Goal: Transaction & Acquisition: Purchase product/service

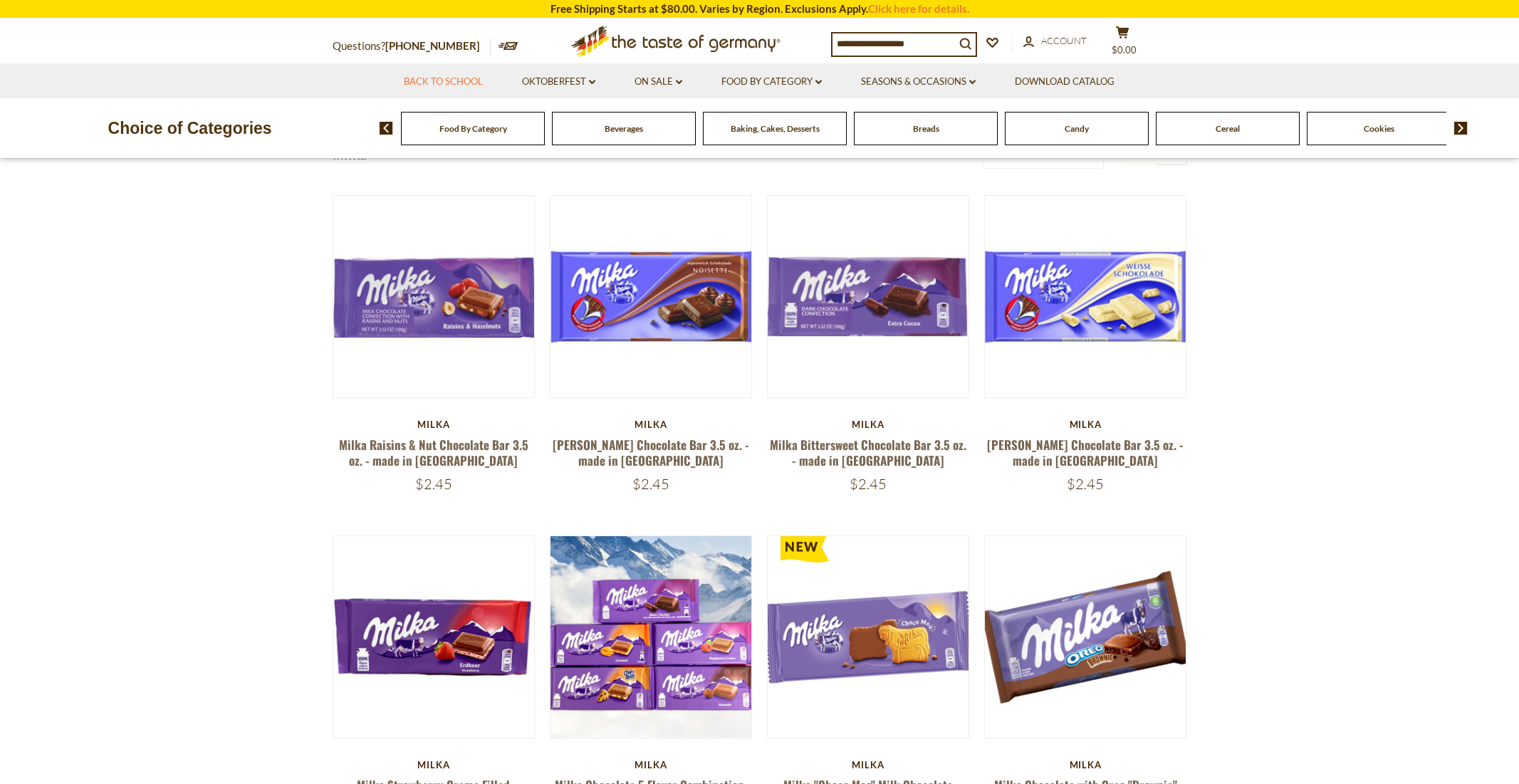
scroll to position [72, 0]
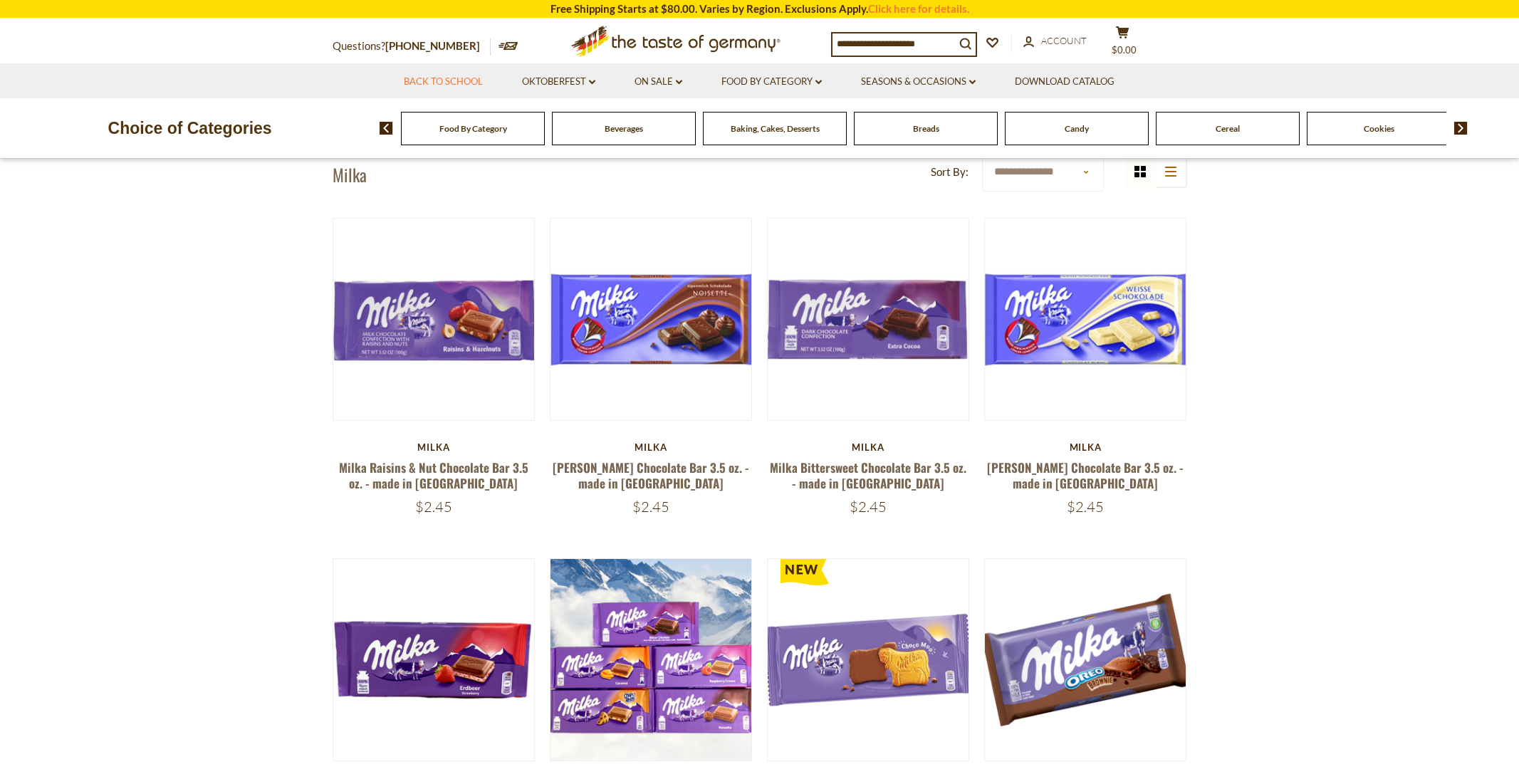
click at [447, 79] on link "Back to School" at bounding box center [443, 82] width 79 height 16
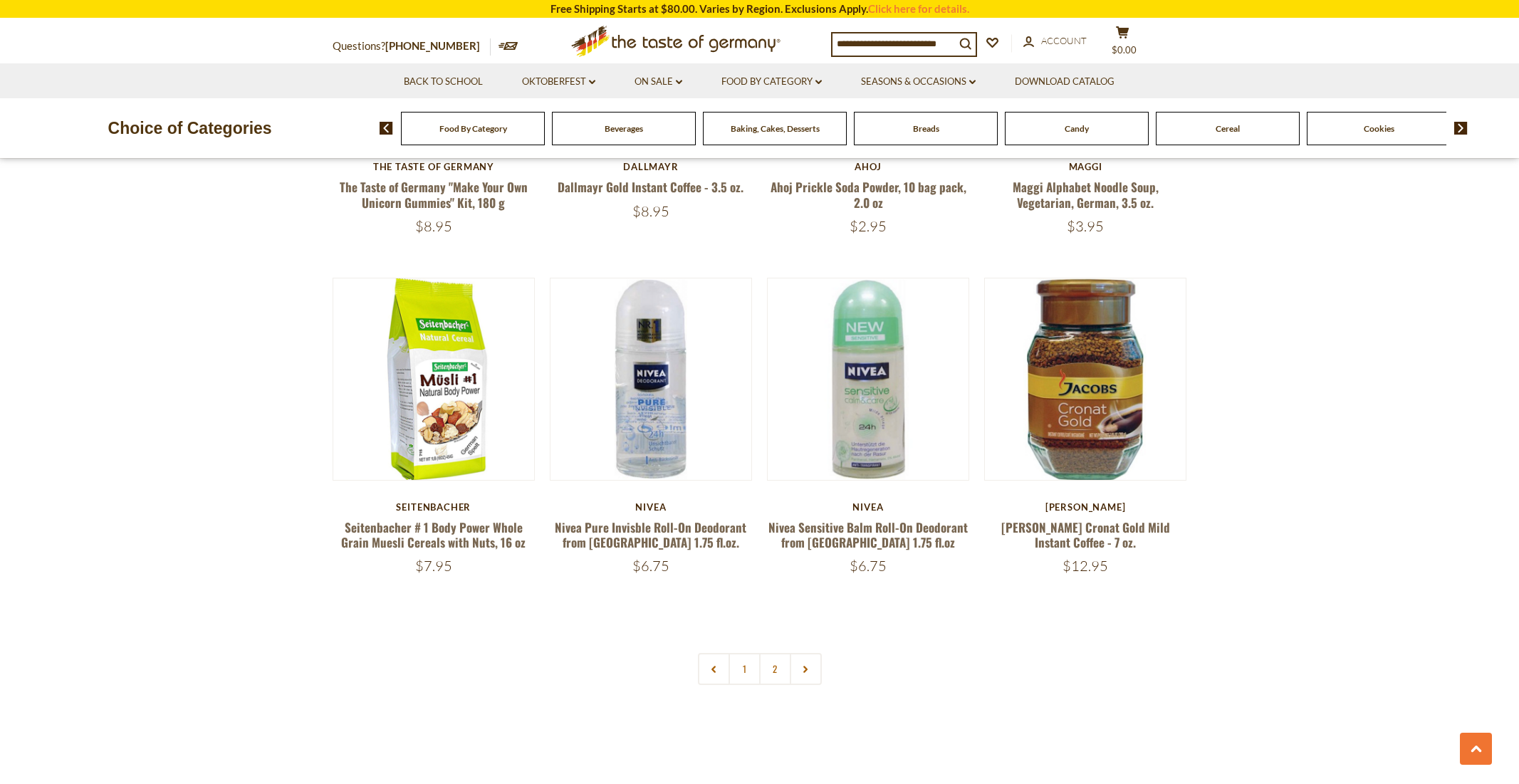
scroll to position [3204, 0]
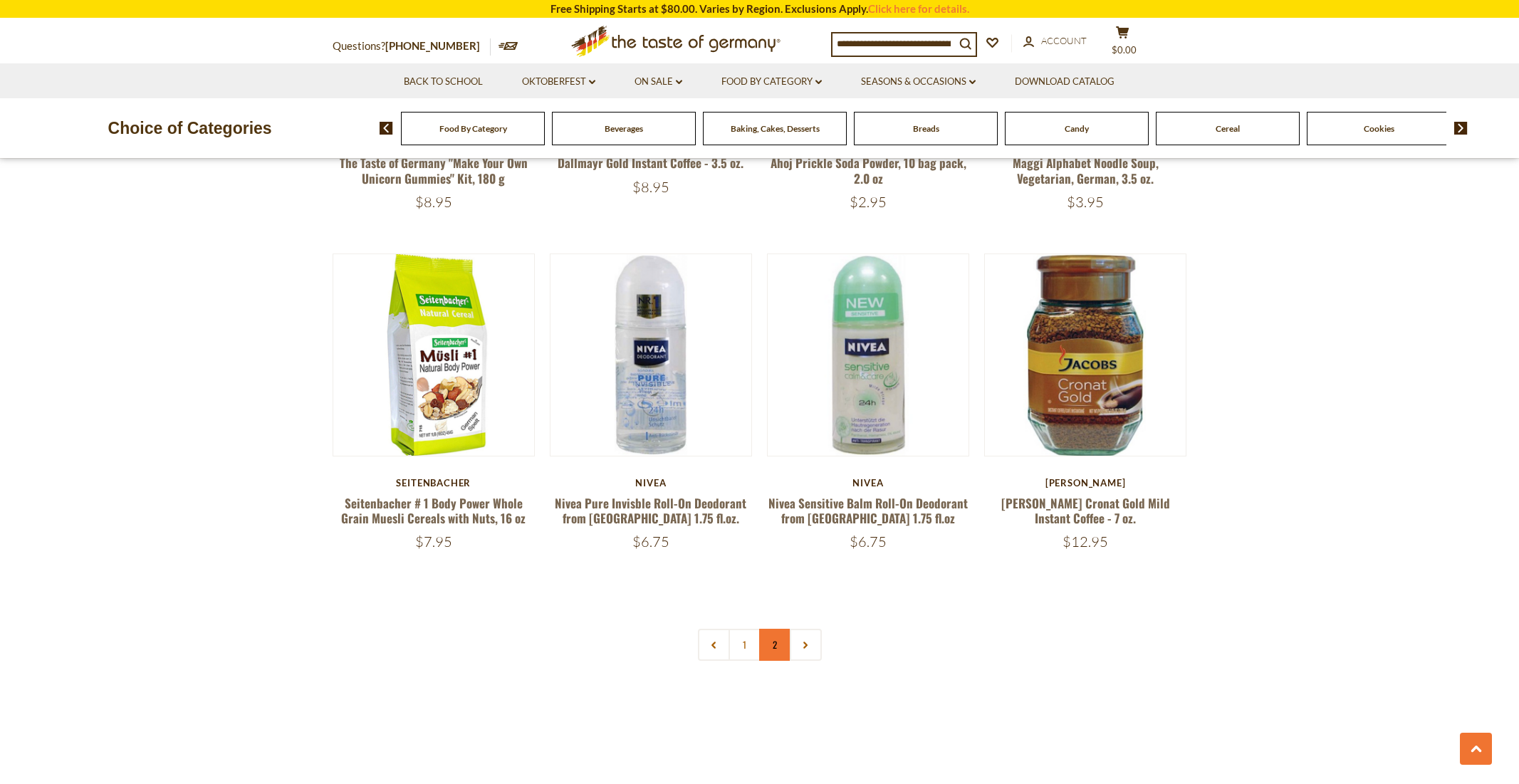
click at [769, 628] on link "2" at bounding box center [775, 644] width 32 height 32
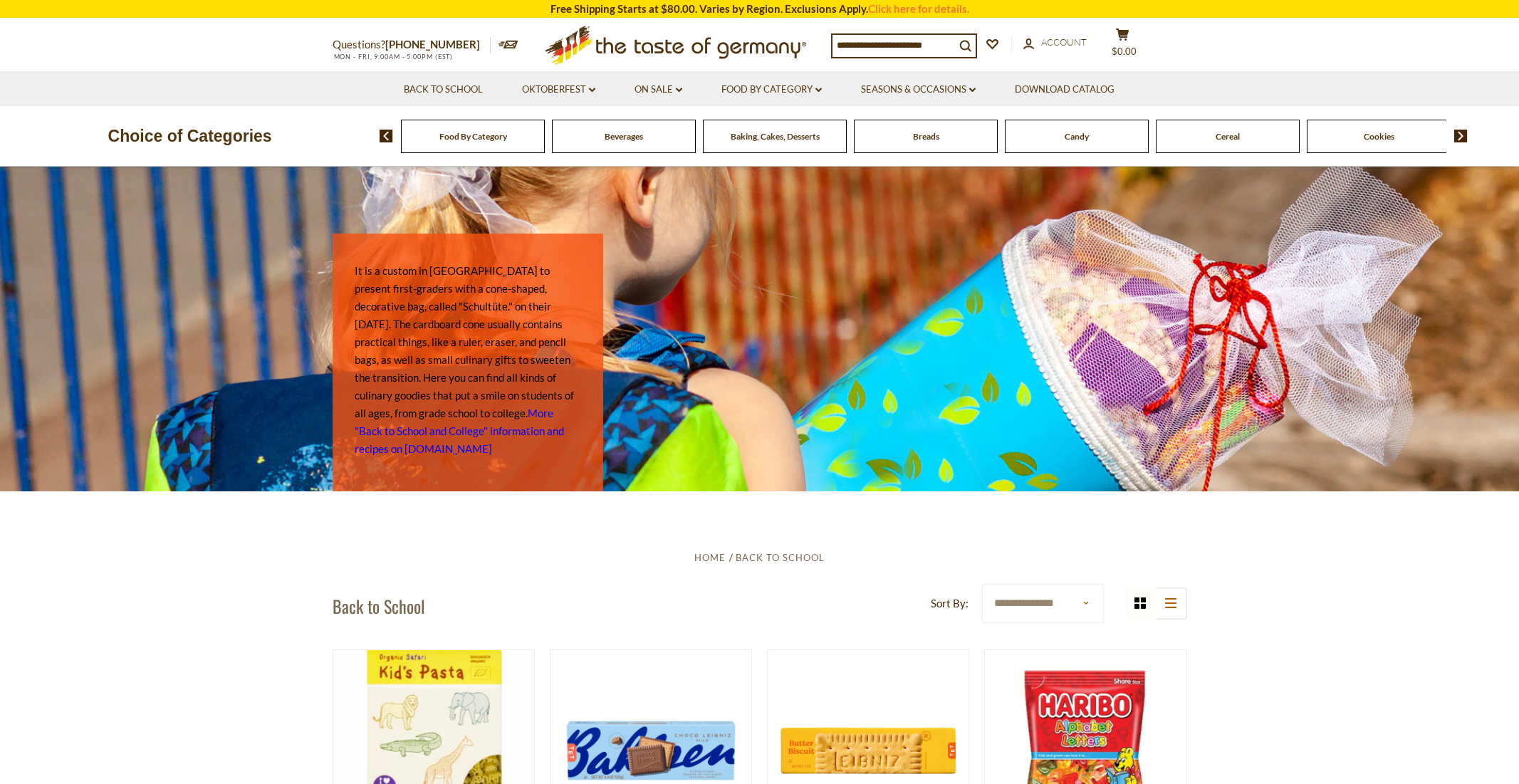
scroll to position [0, 0]
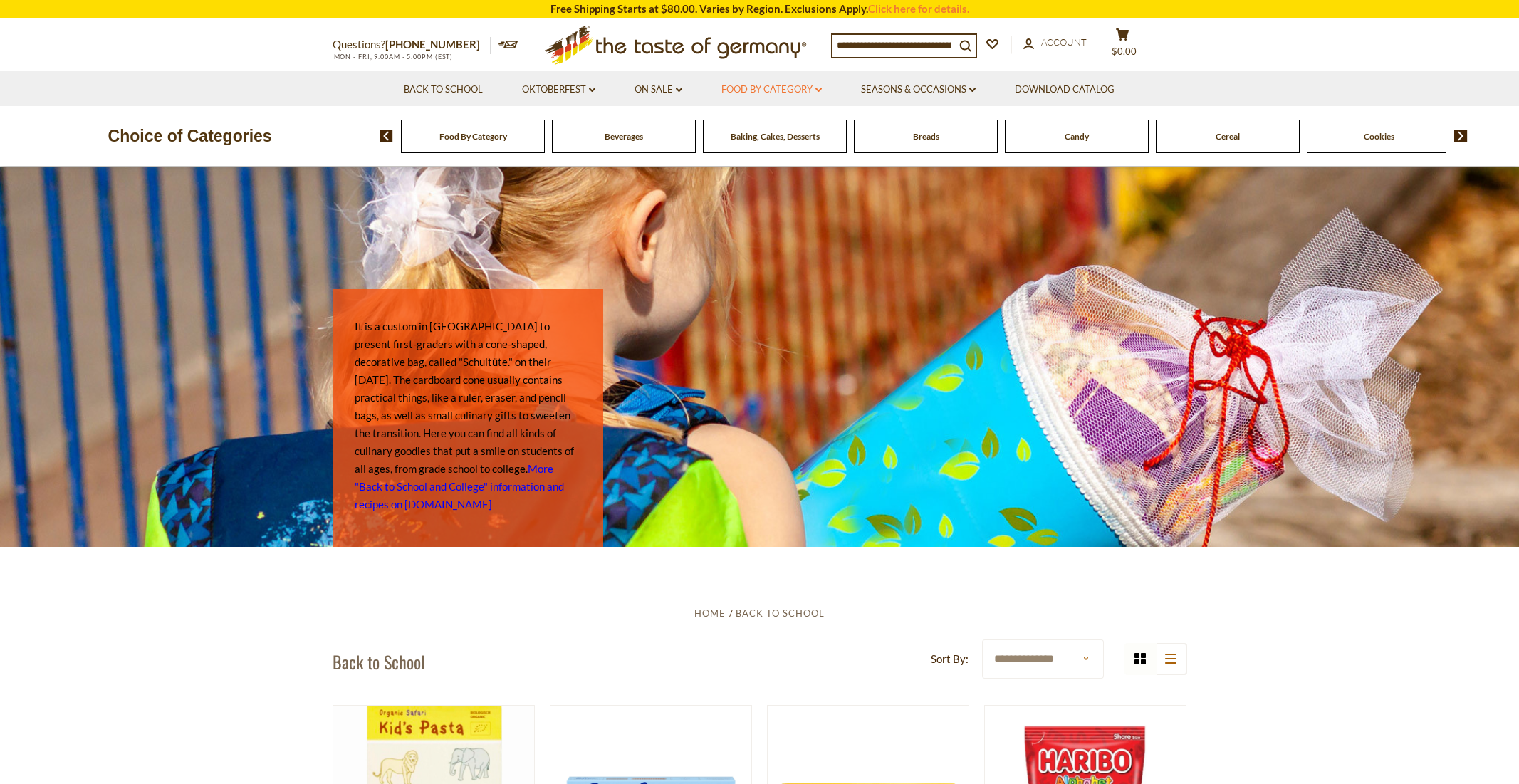
click at [803, 86] on link "Food By Category dropdown_arrow" at bounding box center [772, 90] width 101 height 16
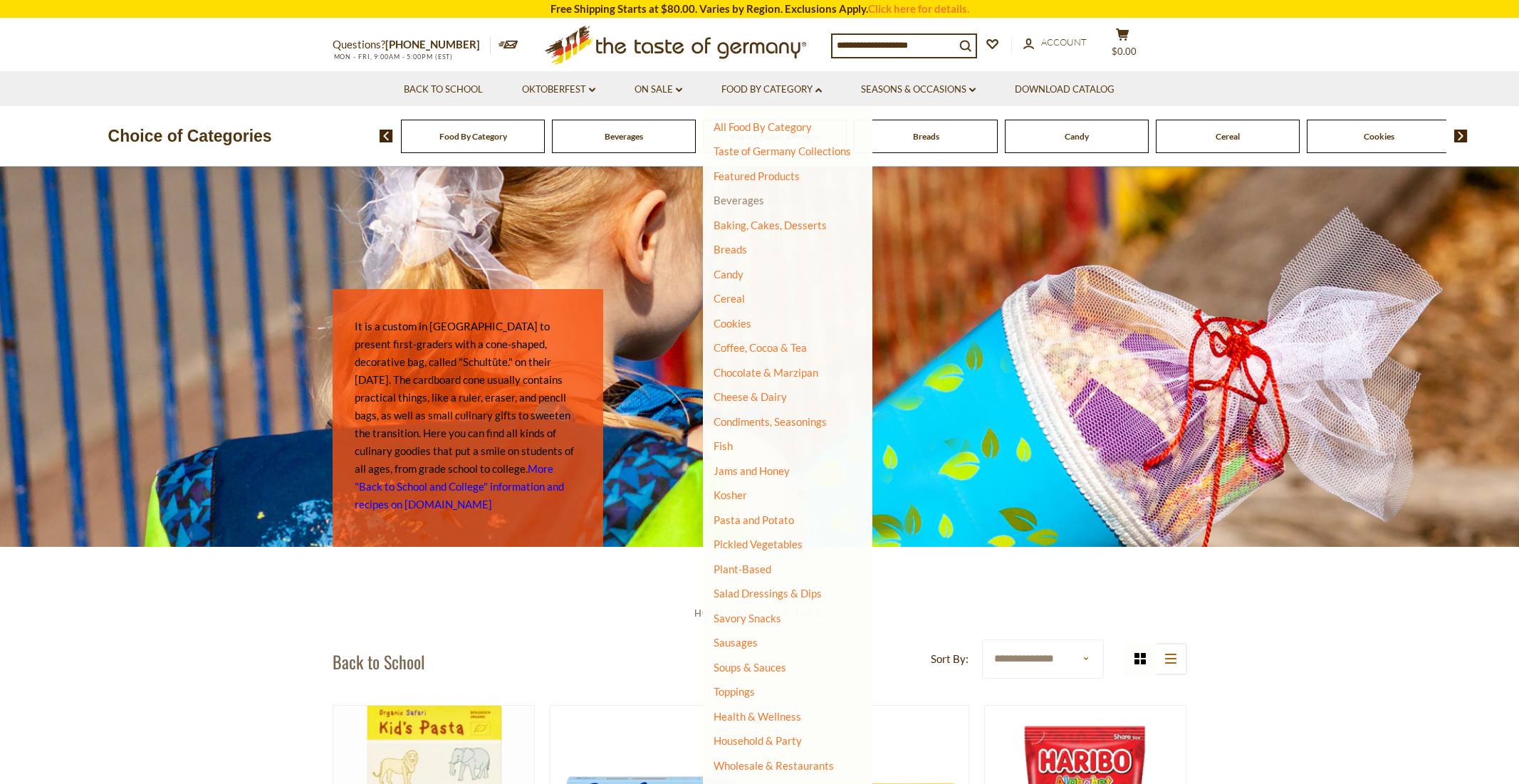
click at [739, 202] on link "Beverages" at bounding box center [738, 200] width 50 height 13
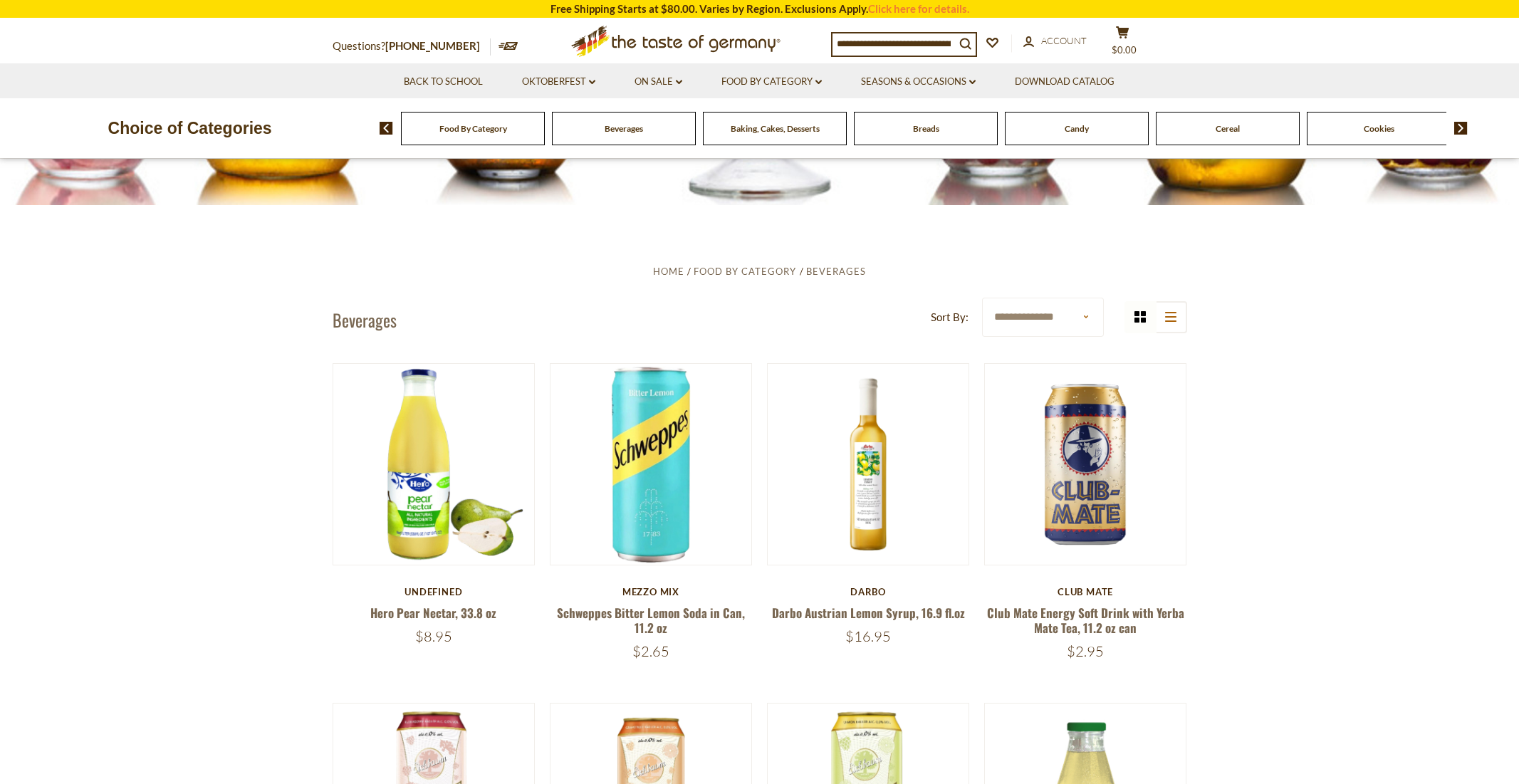
scroll to position [285, 0]
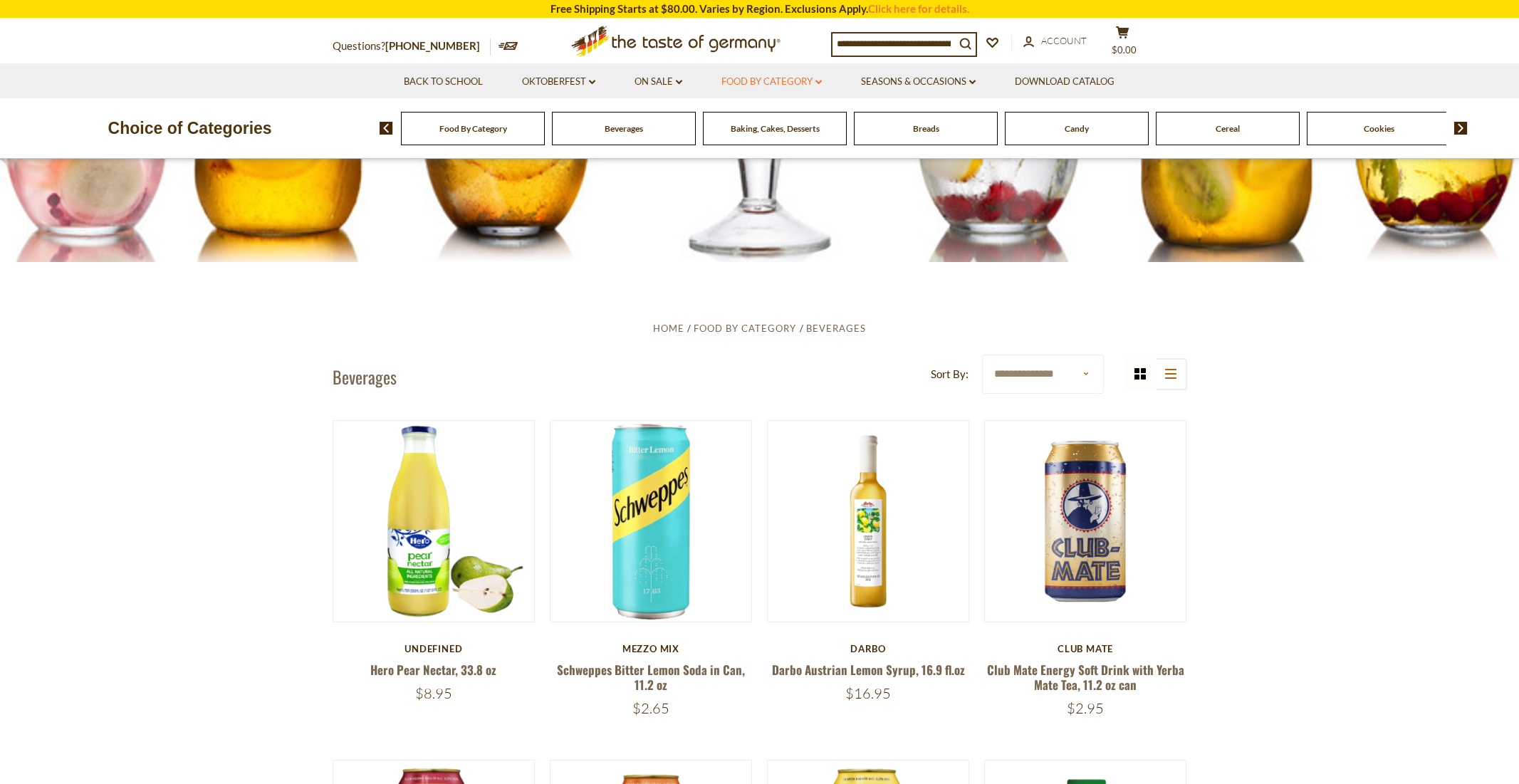
click at [793, 84] on link "Food By Category dropdown_arrow" at bounding box center [772, 82] width 101 height 16
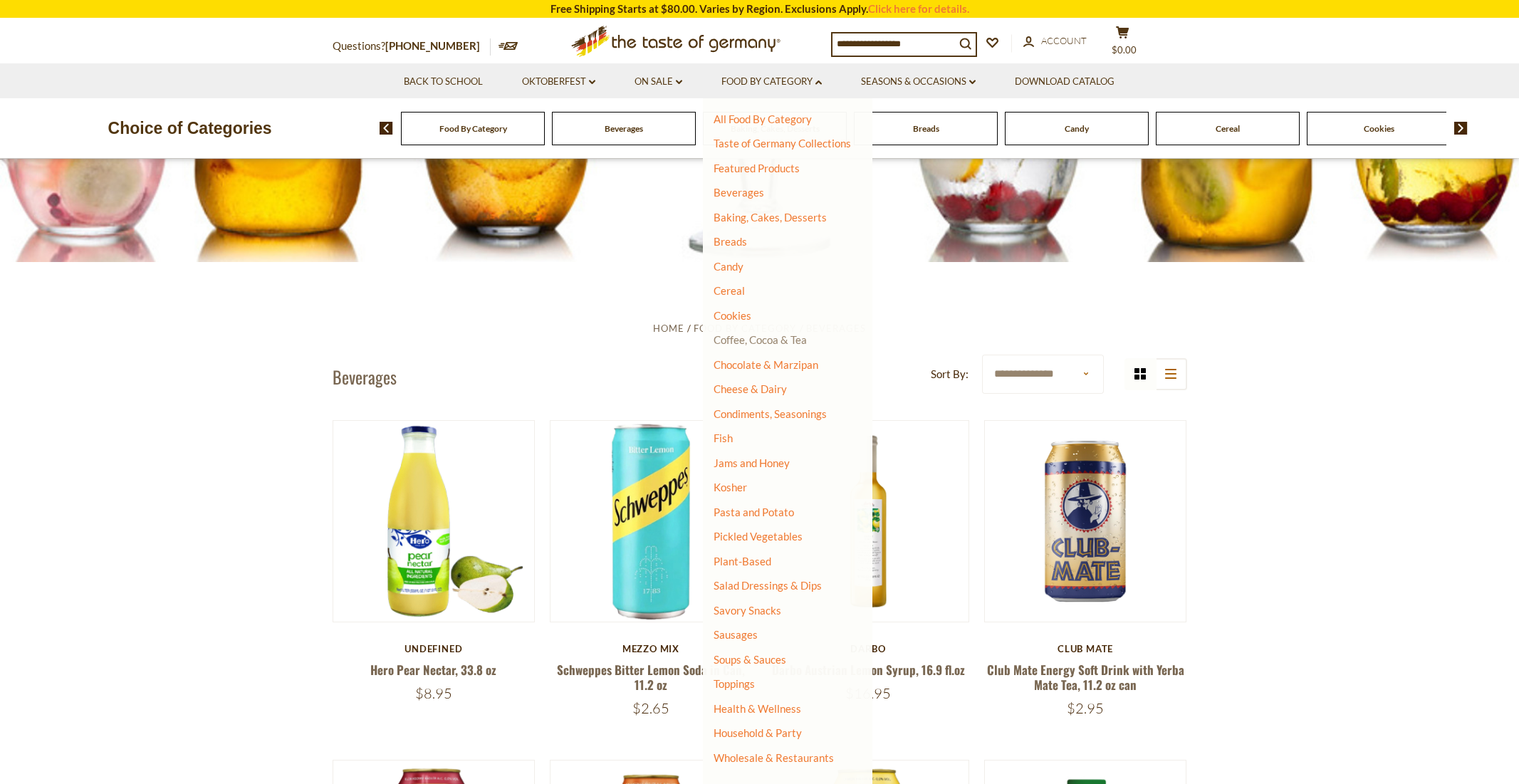
click at [782, 338] on link "Coffee, Cocoa & Tea" at bounding box center [760, 339] width 94 height 13
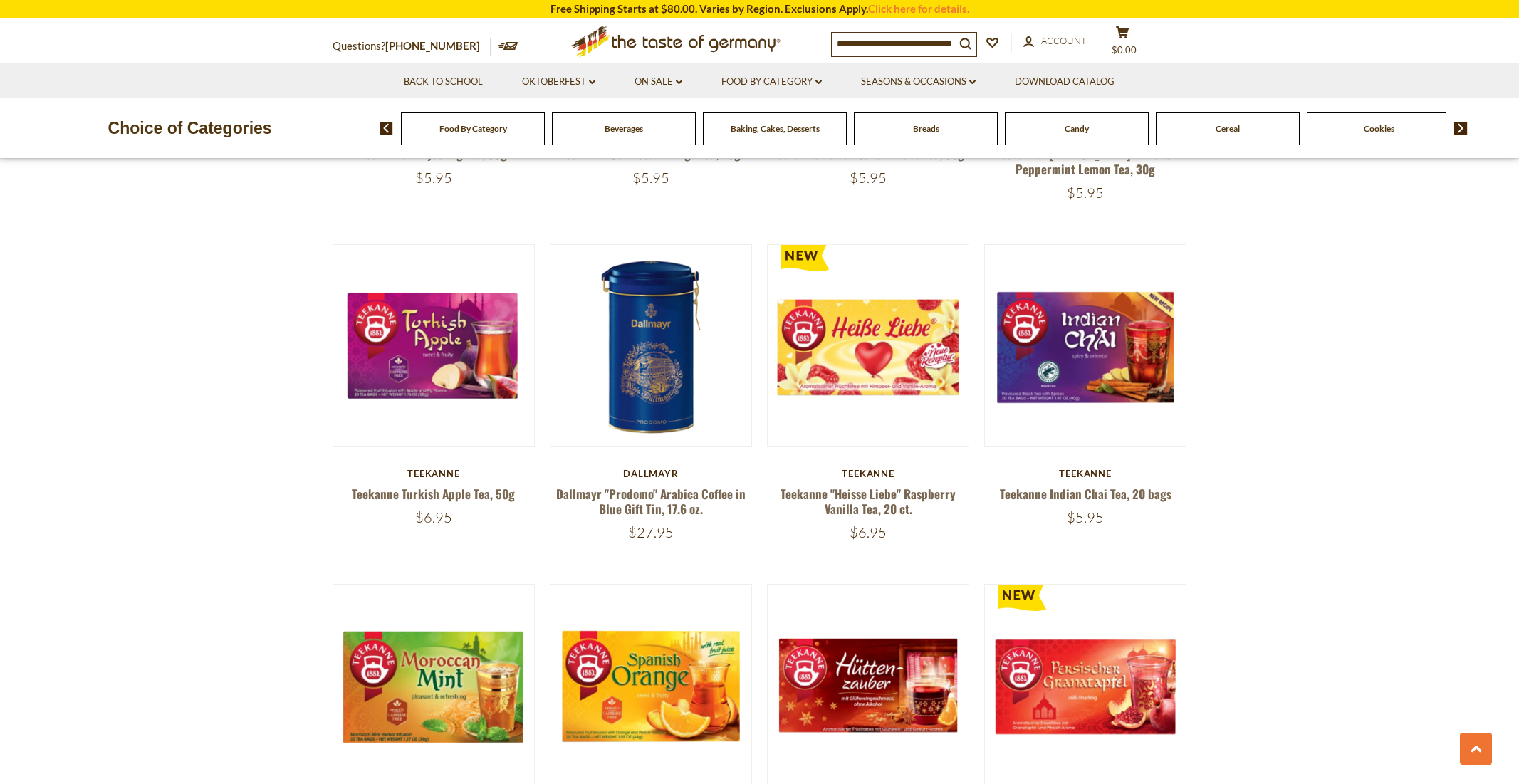
scroll to position [3133, 0]
